Goal: Check status

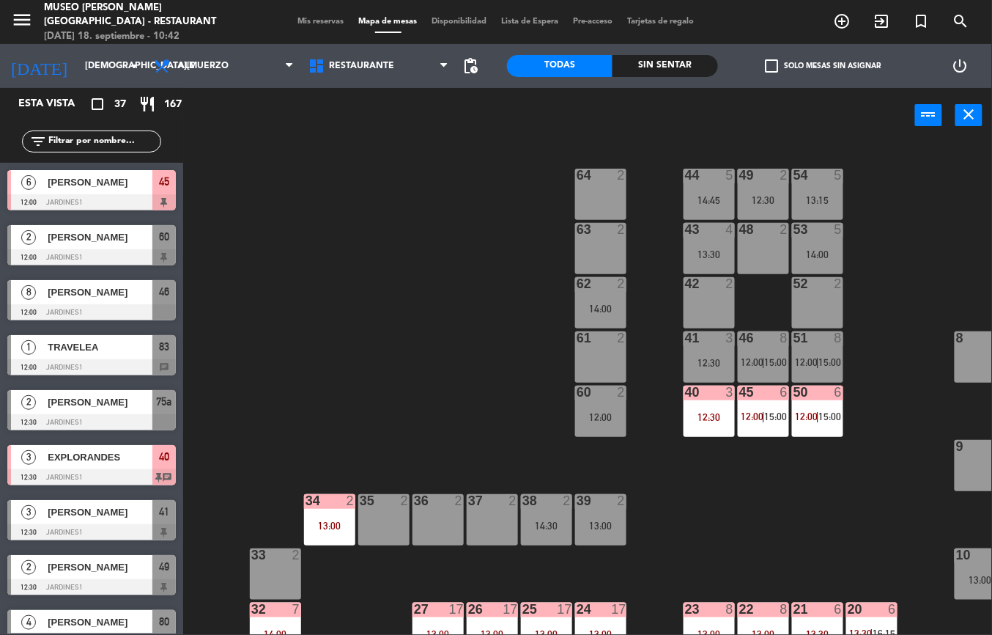
scroll to position [0, 241]
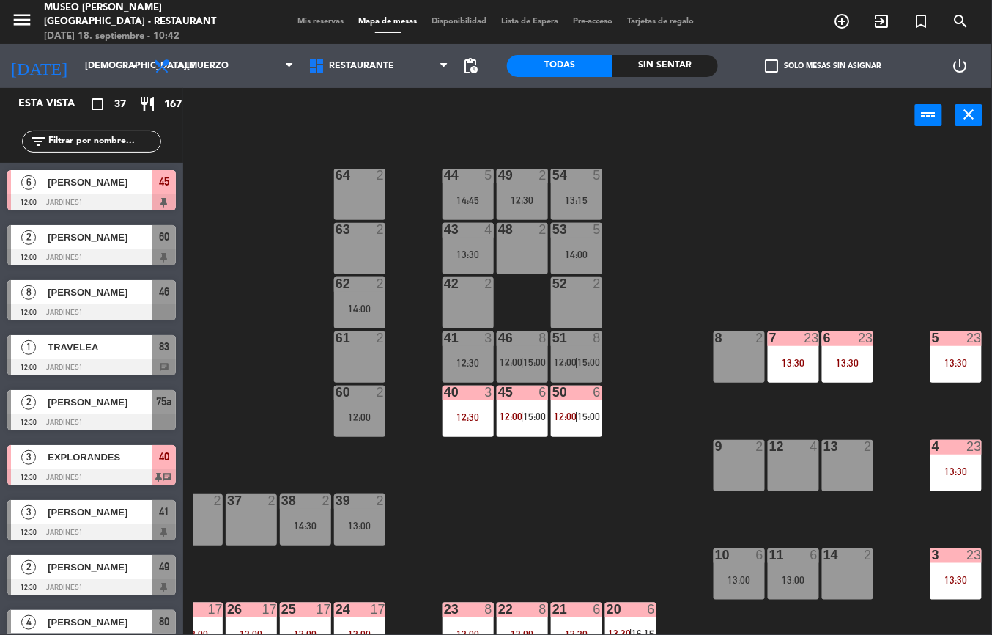
click at [849, 359] on div "13:30" at bounding box center [847, 363] width 51 height 10
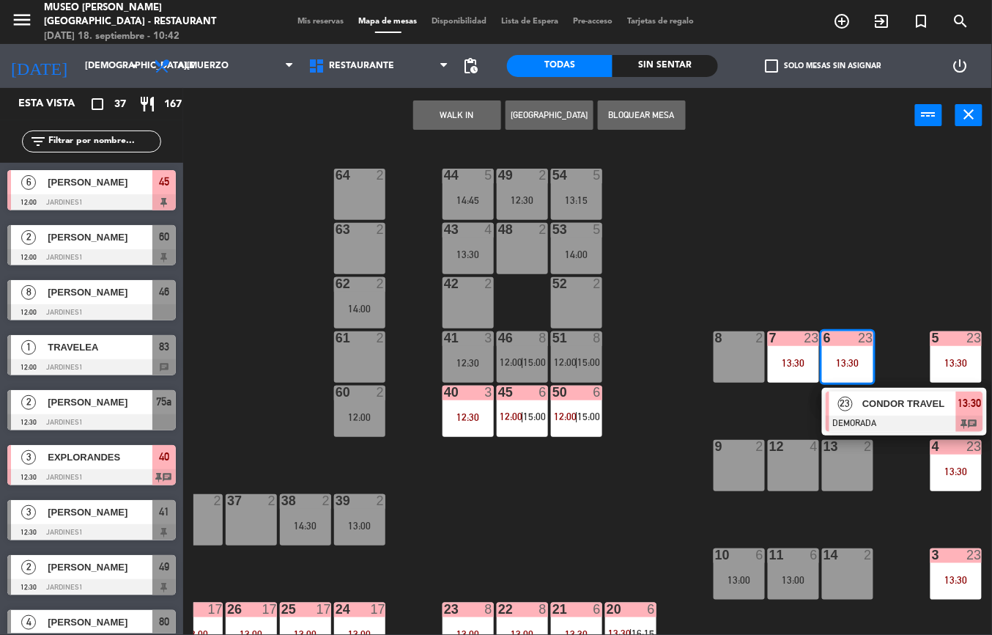
click at [916, 418] on div at bounding box center [905, 424] width 158 height 16
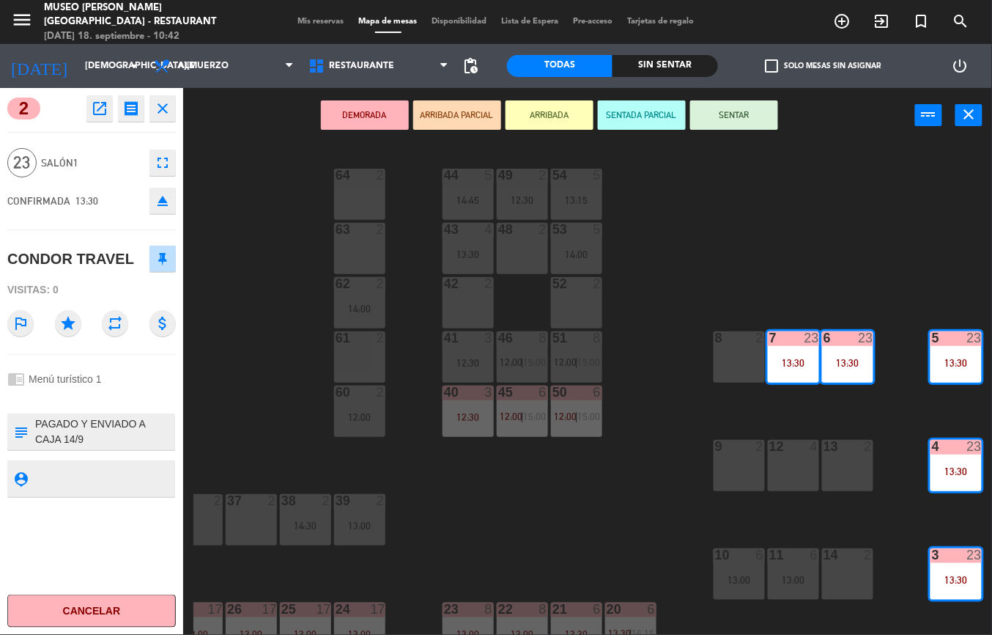
click at [94, 104] on icon "open_in_new" at bounding box center [100, 109] width 18 height 18
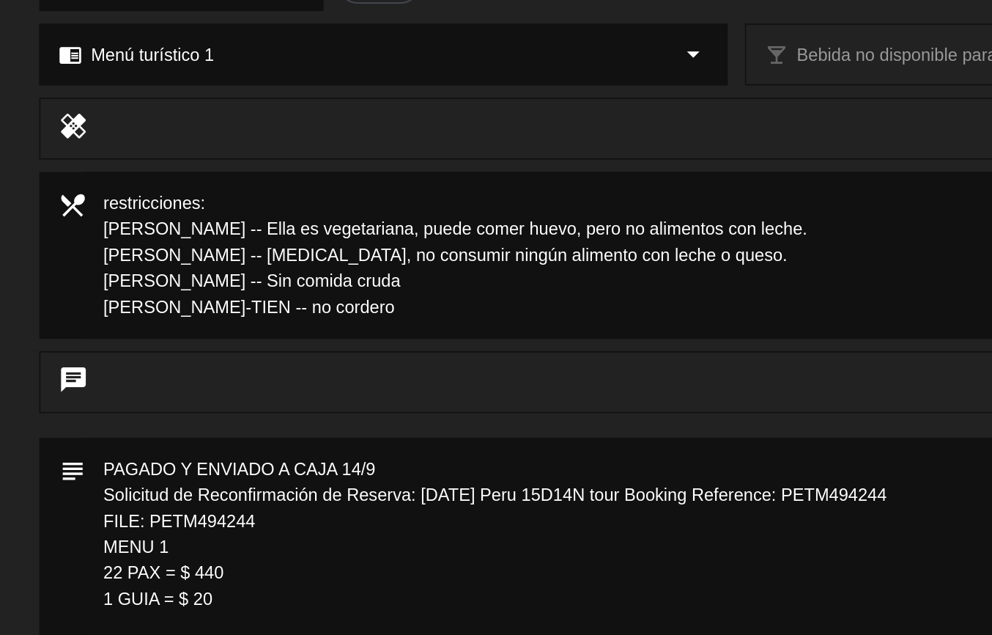
scroll to position [0, 0]
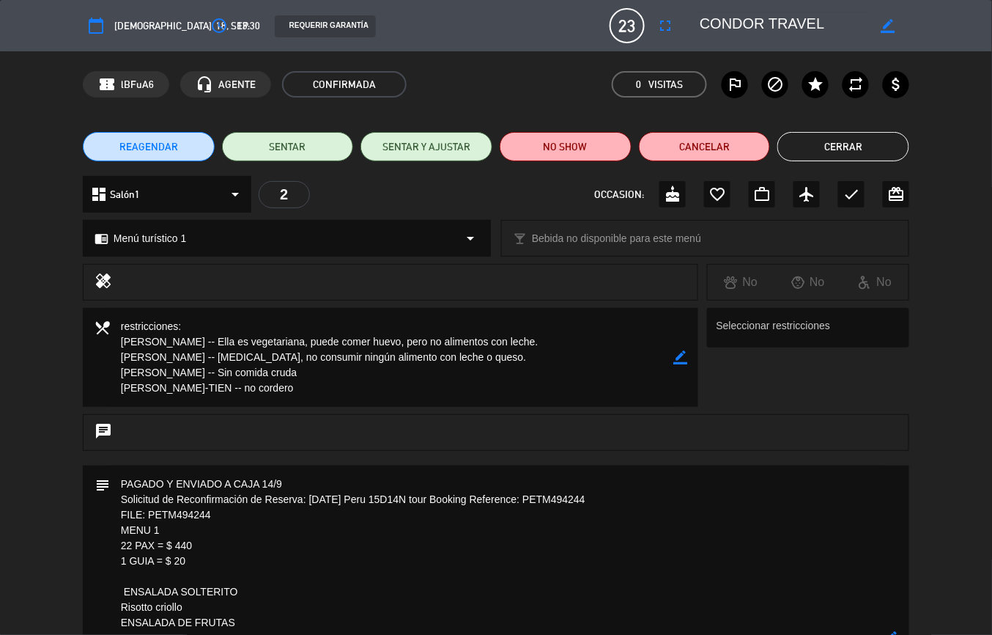
click at [872, 141] on button "Cerrar" at bounding box center [844, 146] width 132 height 29
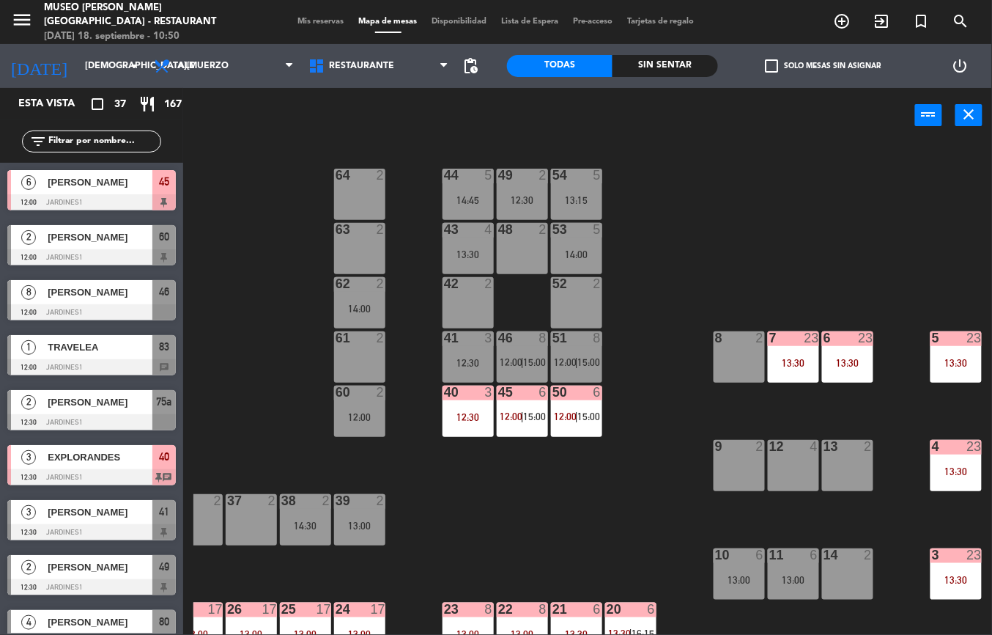
click at [794, 350] on div "7 23 13:30" at bounding box center [793, 356] width 51 height 51
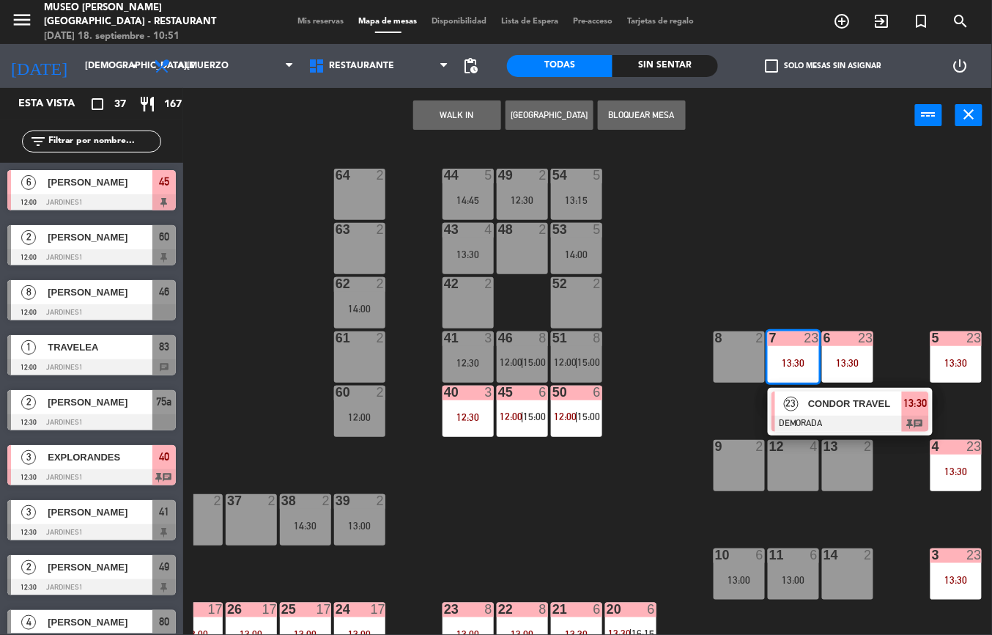
click at [822, 405] on span "CONDOR TRAVEL" at bounding box center [855, 403] width 94 height 15
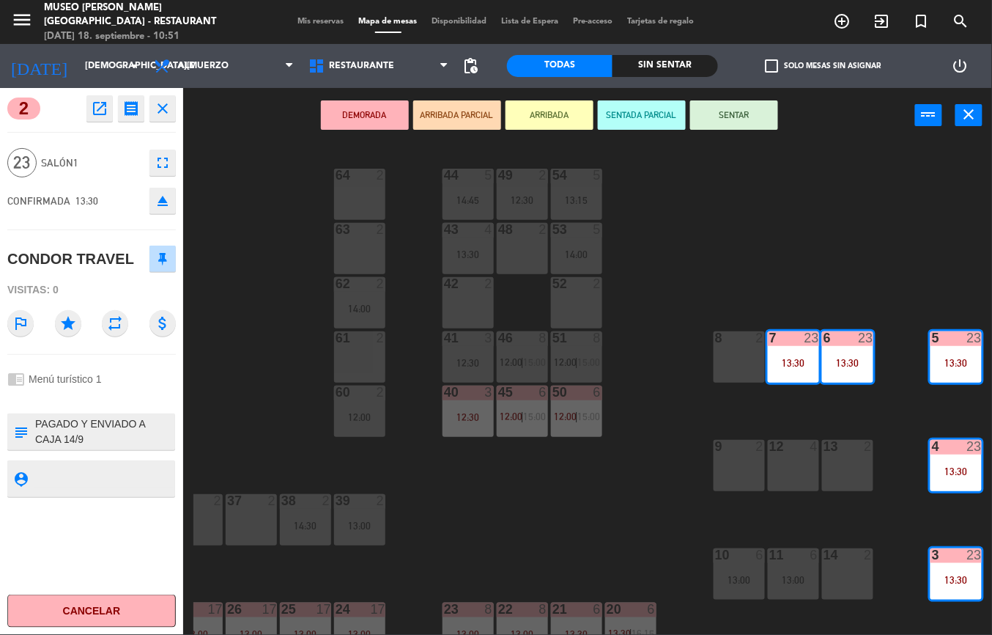
click at [107, 113] on icon "open_in_new" at bounding box center [100, 109] width 18 height 18
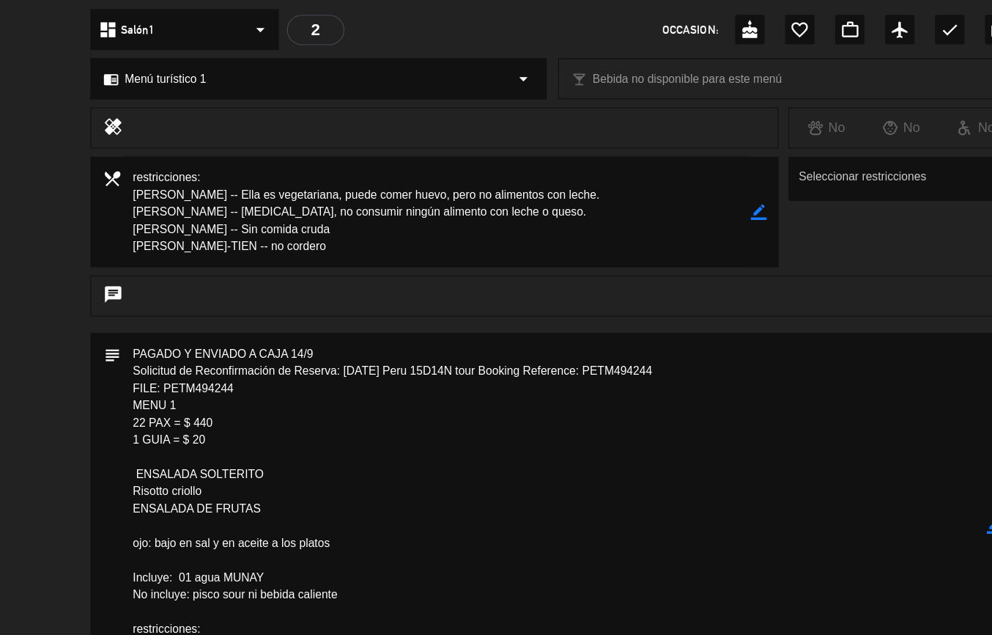
scroll to position [101, 0]
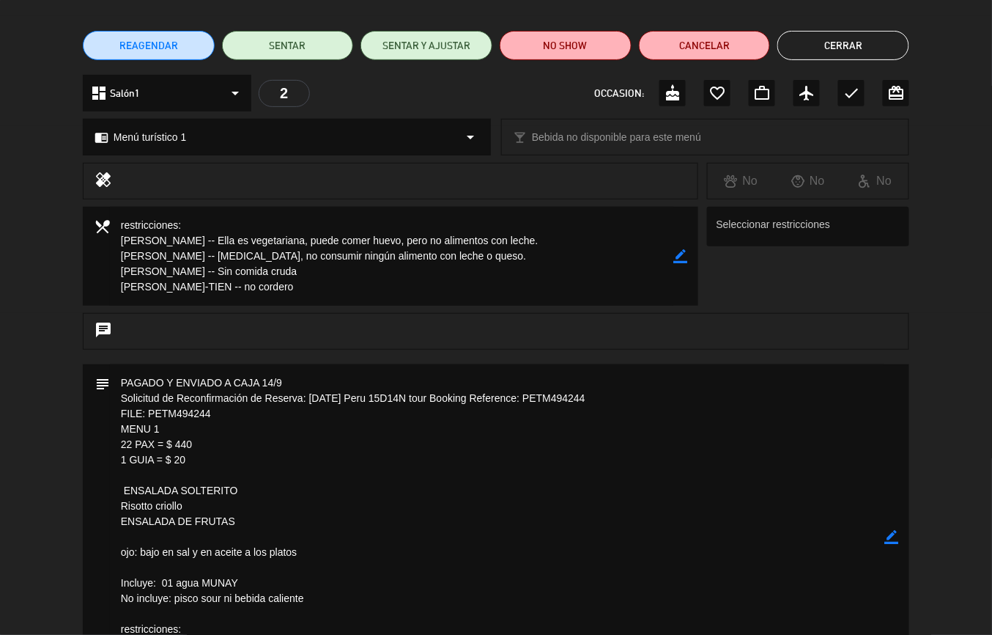
click at [572, 432] on textarea at bounding box center [497, 536] width 775 height 345
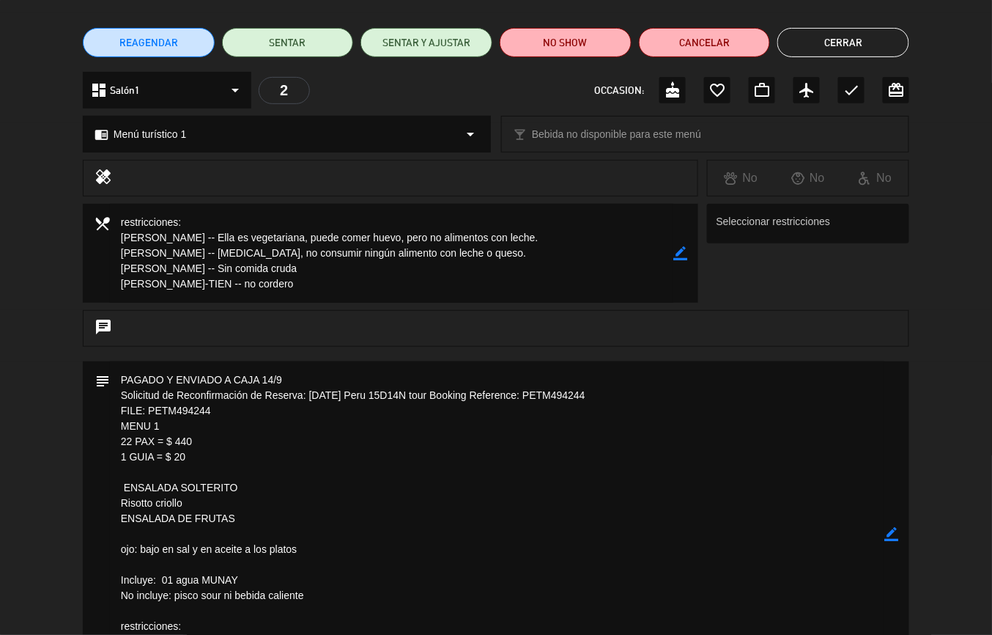
click at [844, 42] on button "Cerrar" at bounding box center [844, 42] width 132 height 29
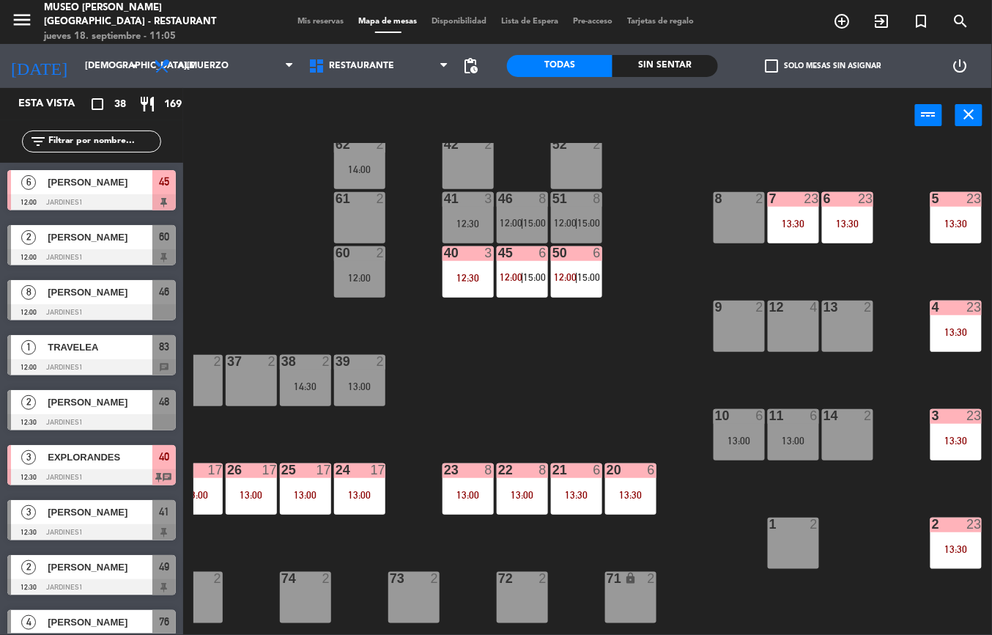
scroll to position [174, 241]
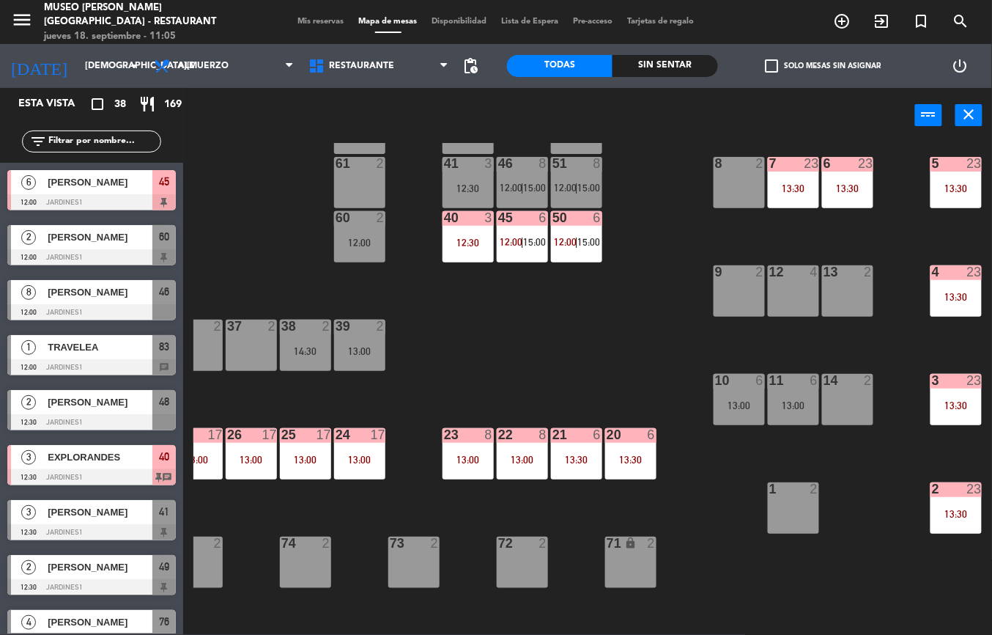
click at [629, 456] on div "13:30" at bounding box center [630, 459] width 51 height 10
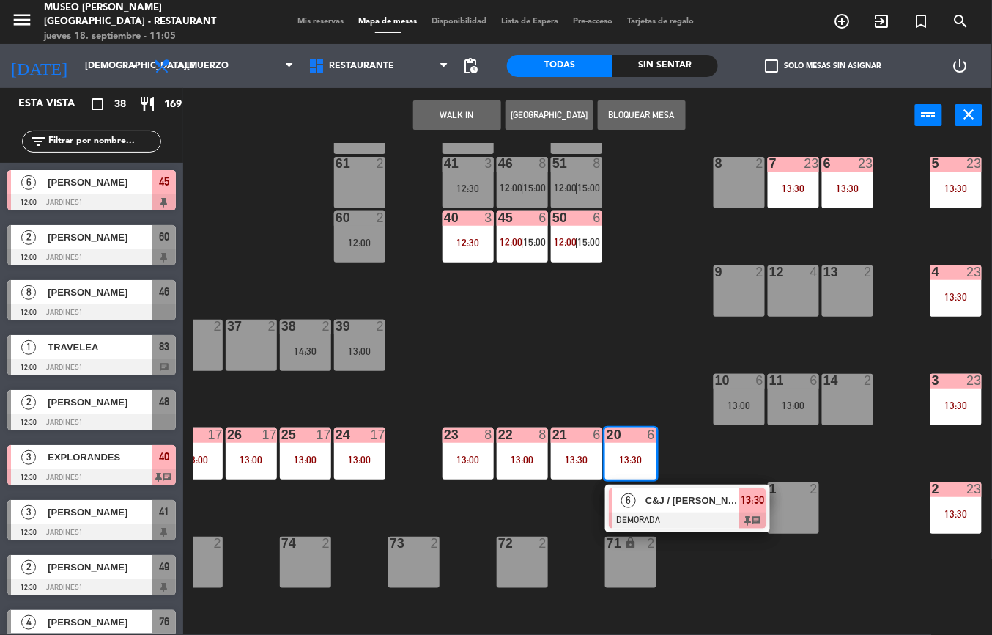
click at [684, 499] on span "C&J / [PERSON_NAME] X 5" at bounding box center [693, 499] width 94 height 15
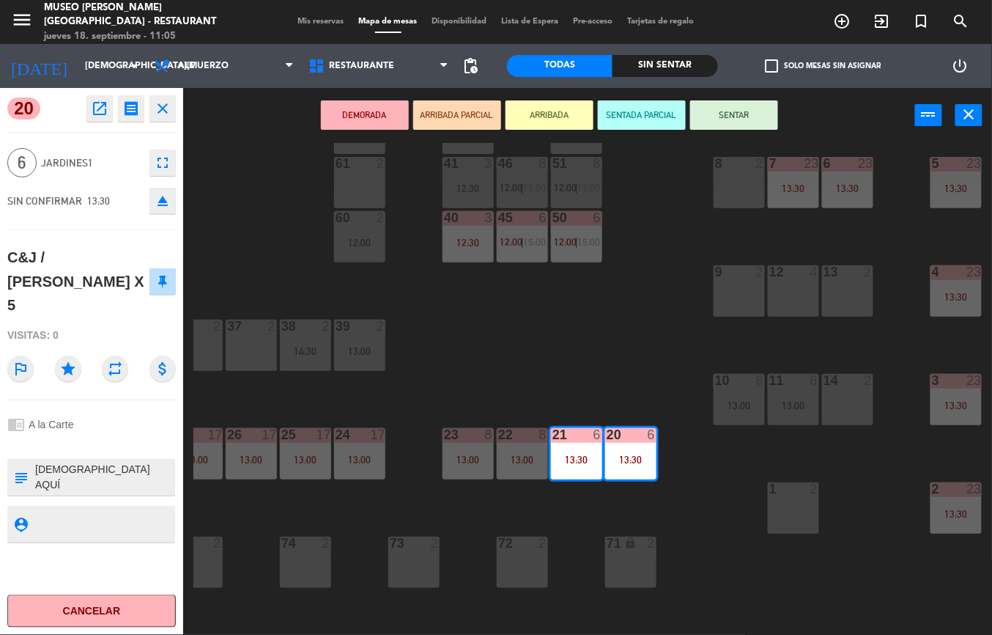
click at [97, 109] on icon "open_in_new" at bounding box center [100, 109] width 18 height 18
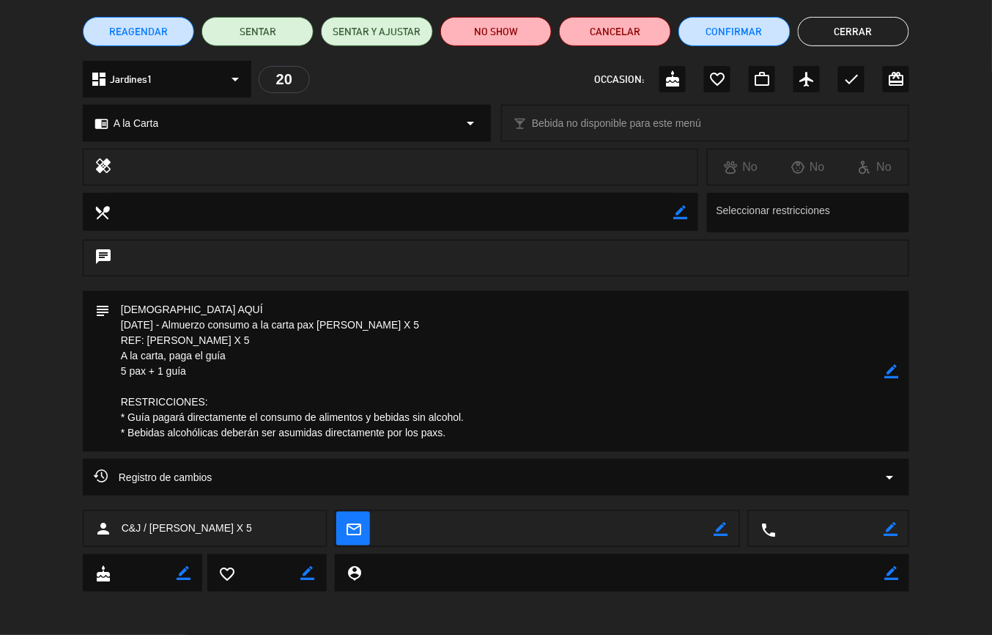
scroll to position [114, 0]
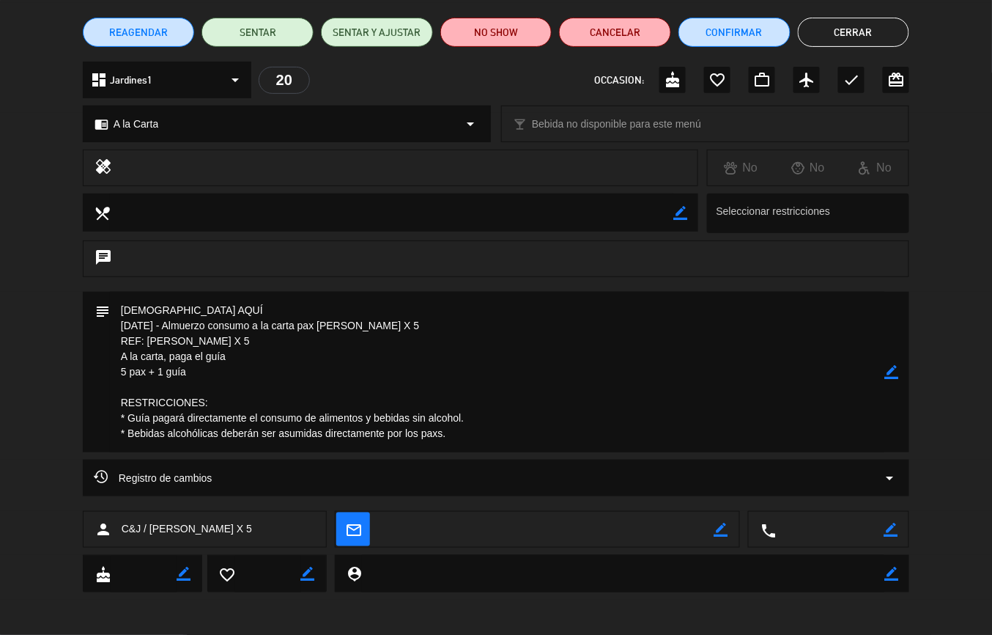
click at [848, 31] on button "Cerrar" at bounding box center [854, 32] width 112 height 29
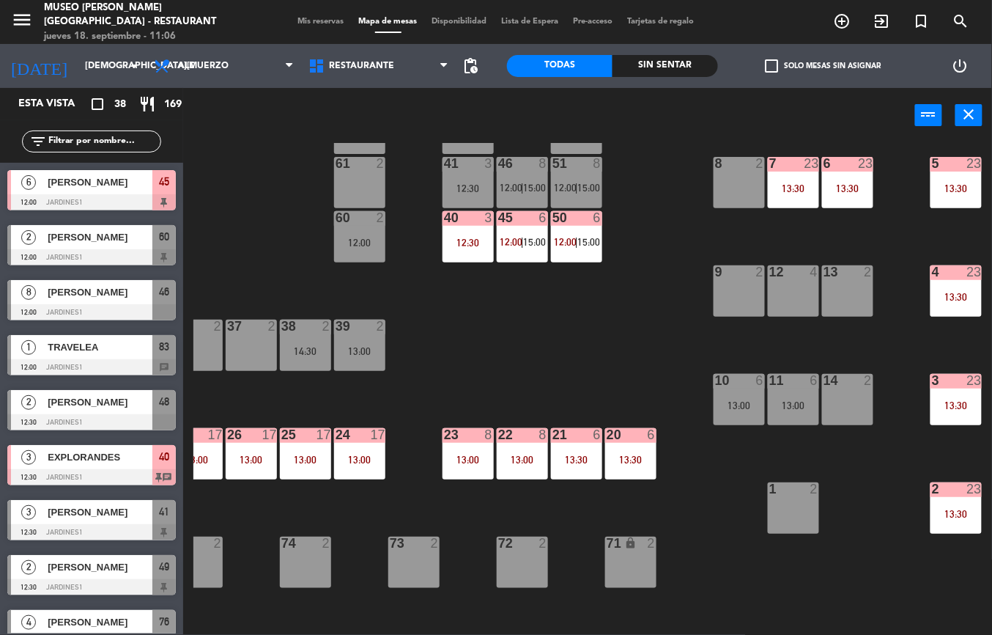
scroll to position [0, 0]
click at [517, 458] on div "13:00" at bounding box center [522, 459] width 51 height 10
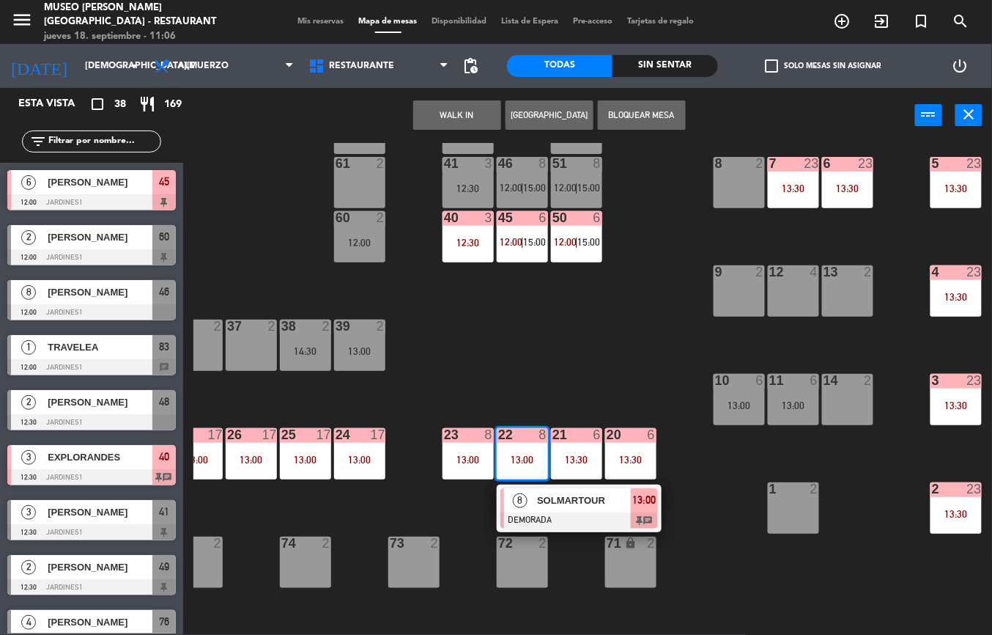
click at [575, 499] on span "SOLMARTOUR" at bounding box center [584, 499] width 94 height 15
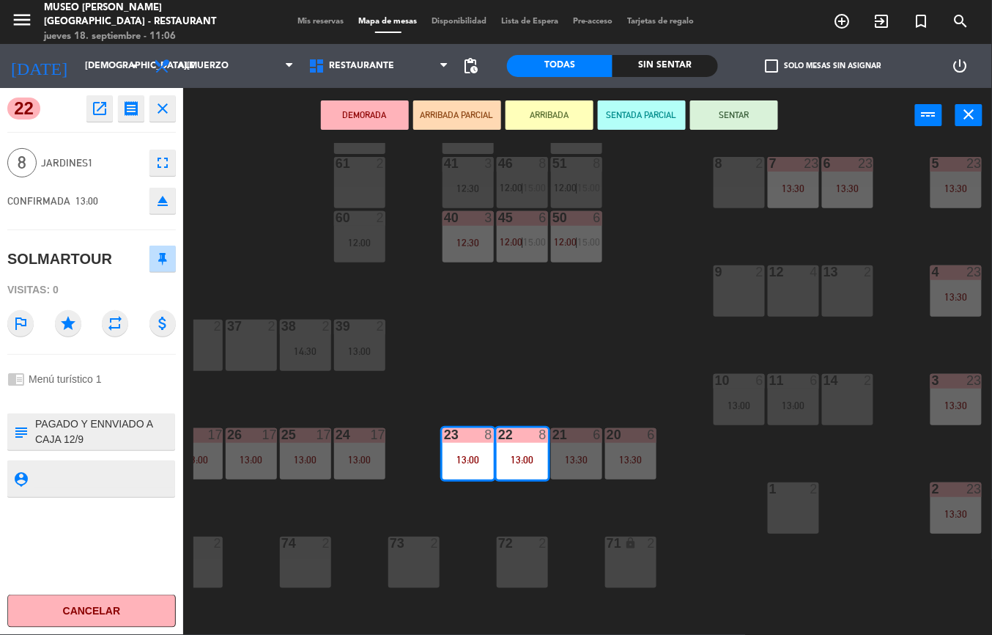
click at [94, 109] on icon "open_in_new" at bounding box center [100, 109] width 18 height 18
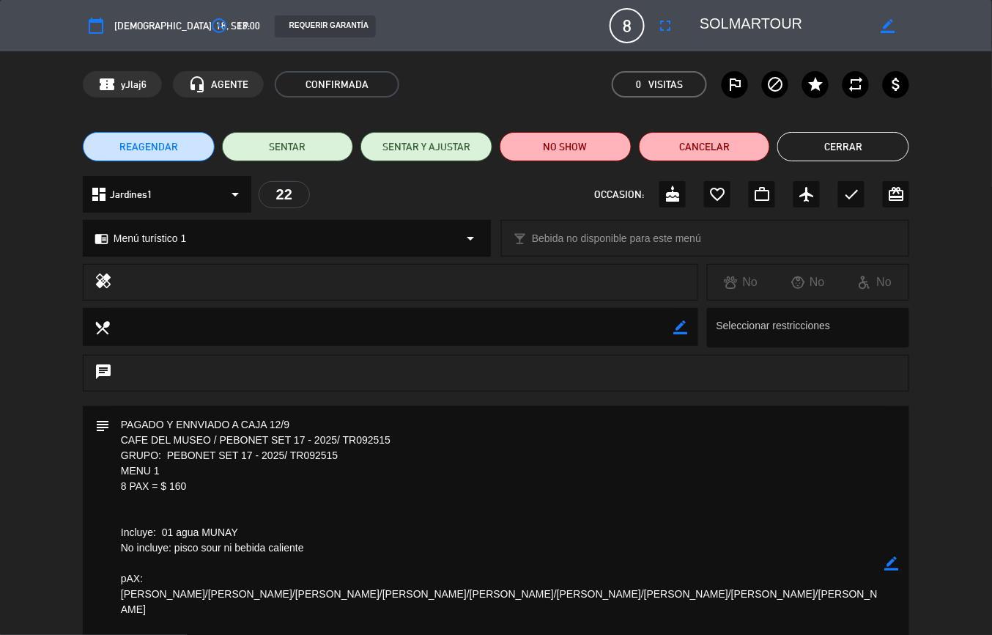
click at [828, 147] on button "Cerrar" at bounding box center [844, 146] width 132 height 29
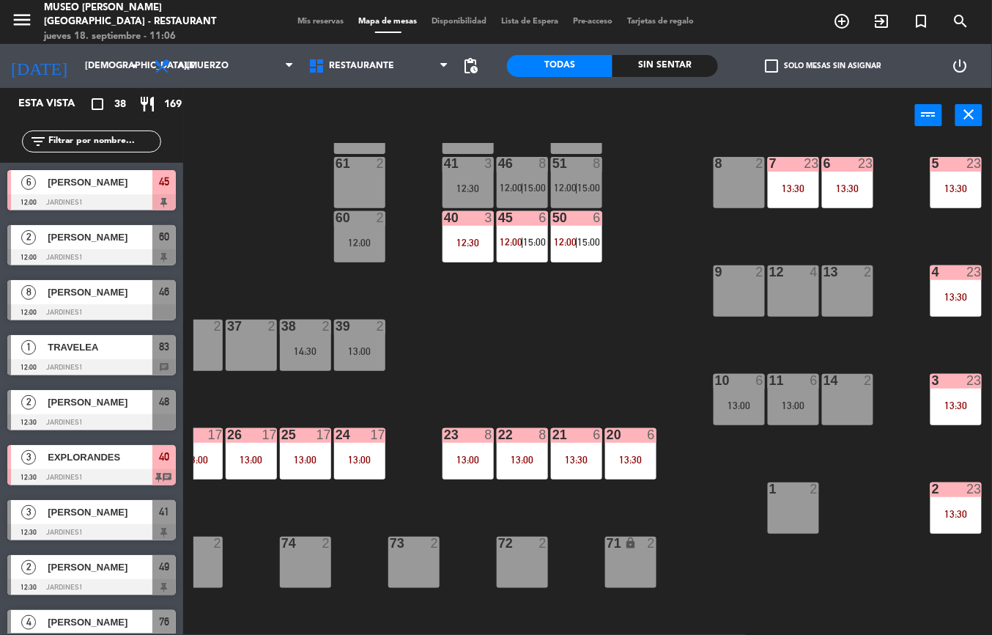
click at [350, 454] on div "13:00" at bounding box center [359, 459] width 51 height 10
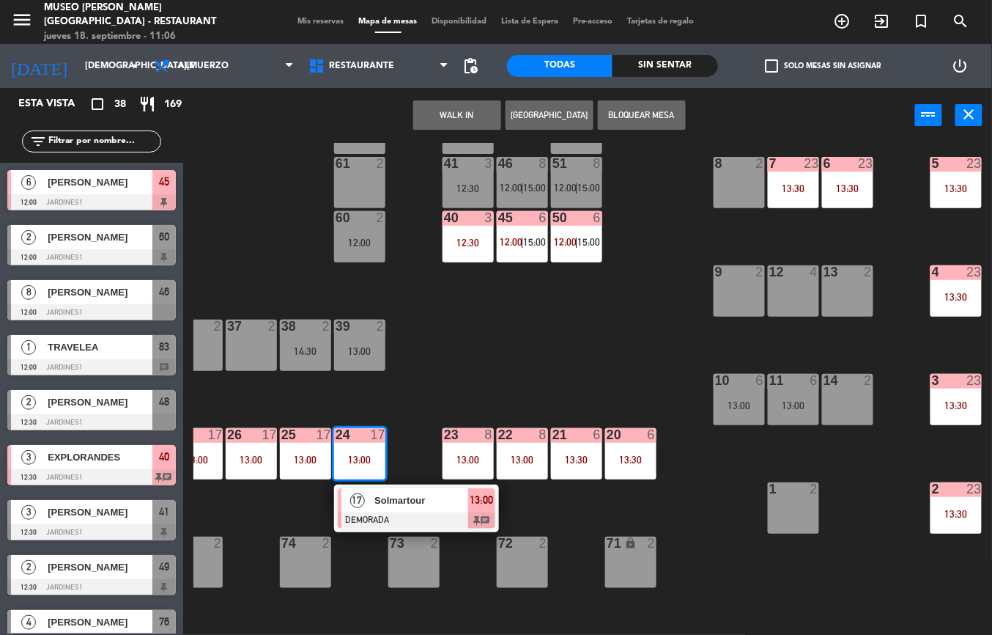
click at [403, 503] on span "Solmartour" at bounding box center [421, 499] width 94 height 15
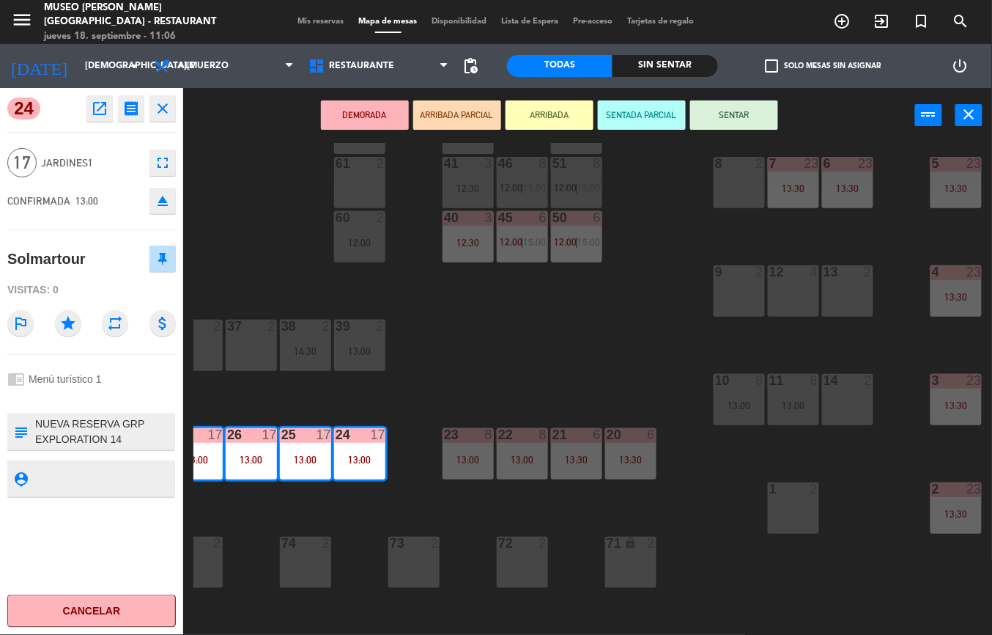
click at [101, 113] on icon "open_in_new" at bounding box center [100, 109] width 18 height 18
